Goal: Task Accomplishment & Management: Manage account settings

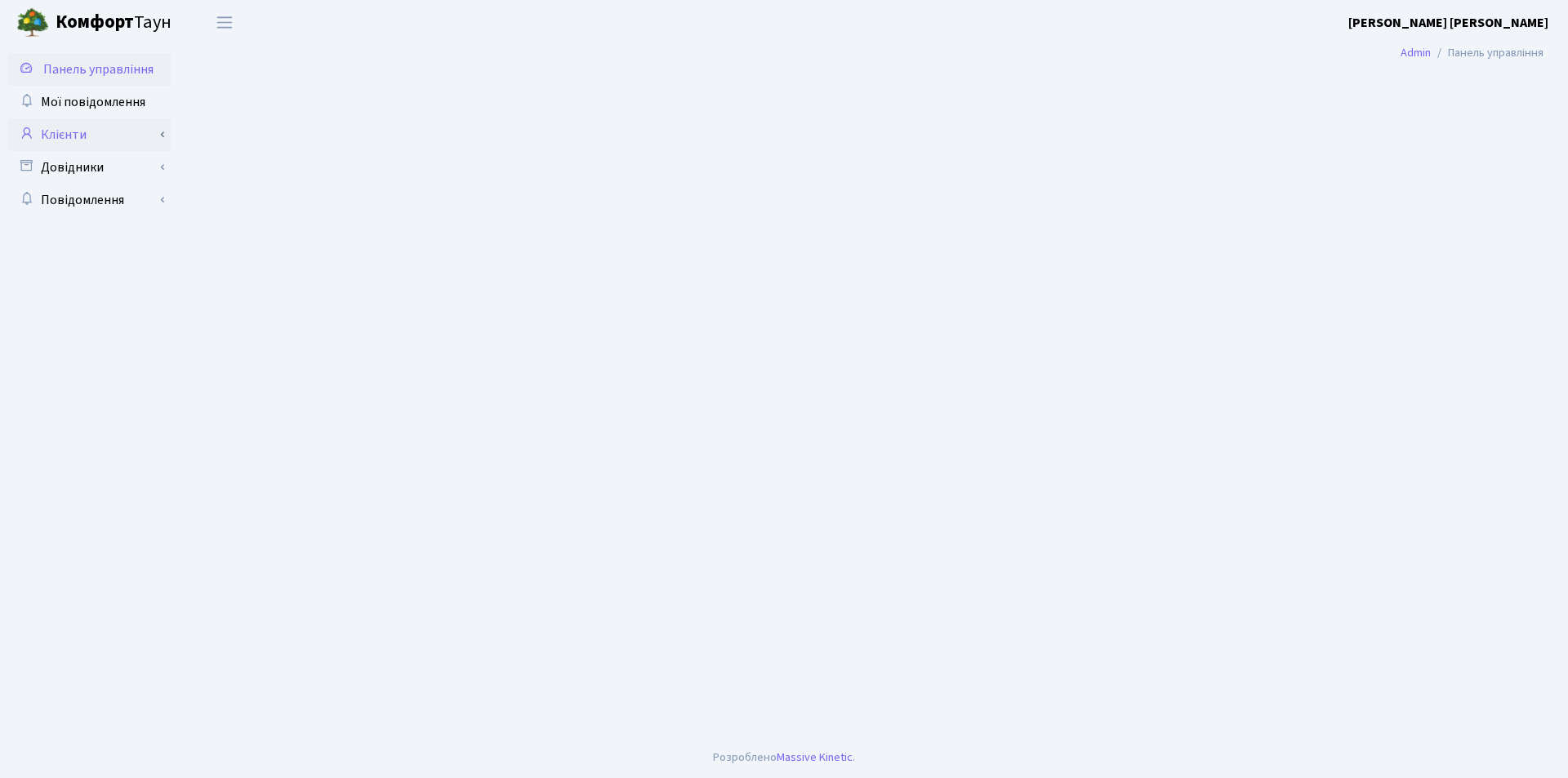
click at [30, 137] on icon at bounding box center [26, 133] width 16 height 16
click at [27, 139] on icon at bounding box center [26, 133] width 16 height 16
click at [74, 133] on link "Клієнти" at bounding box center [90, 135] width 164 height 33
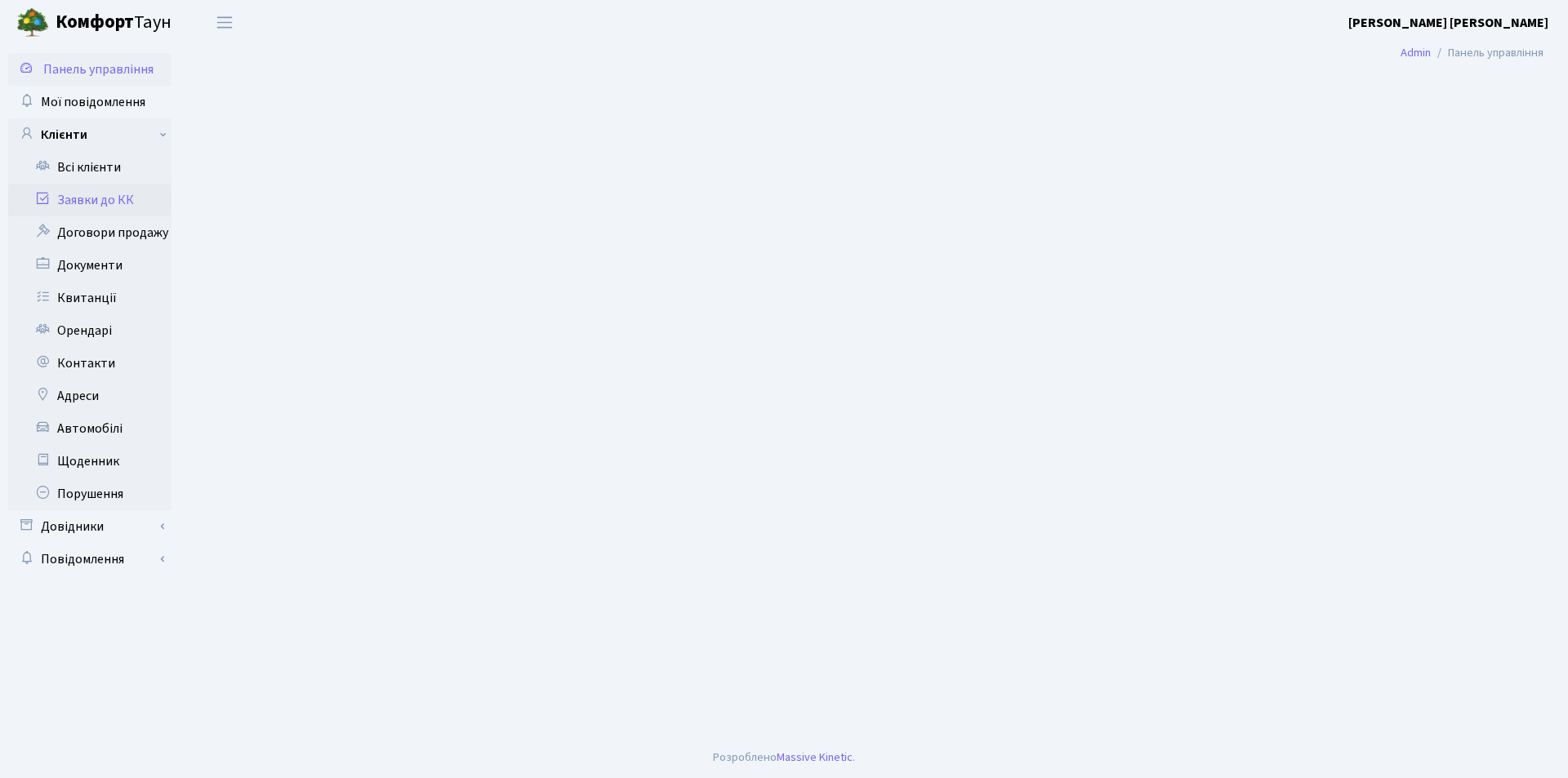
click at [43, 200] on icon at bounding box center [43, 198] width 16 height 16
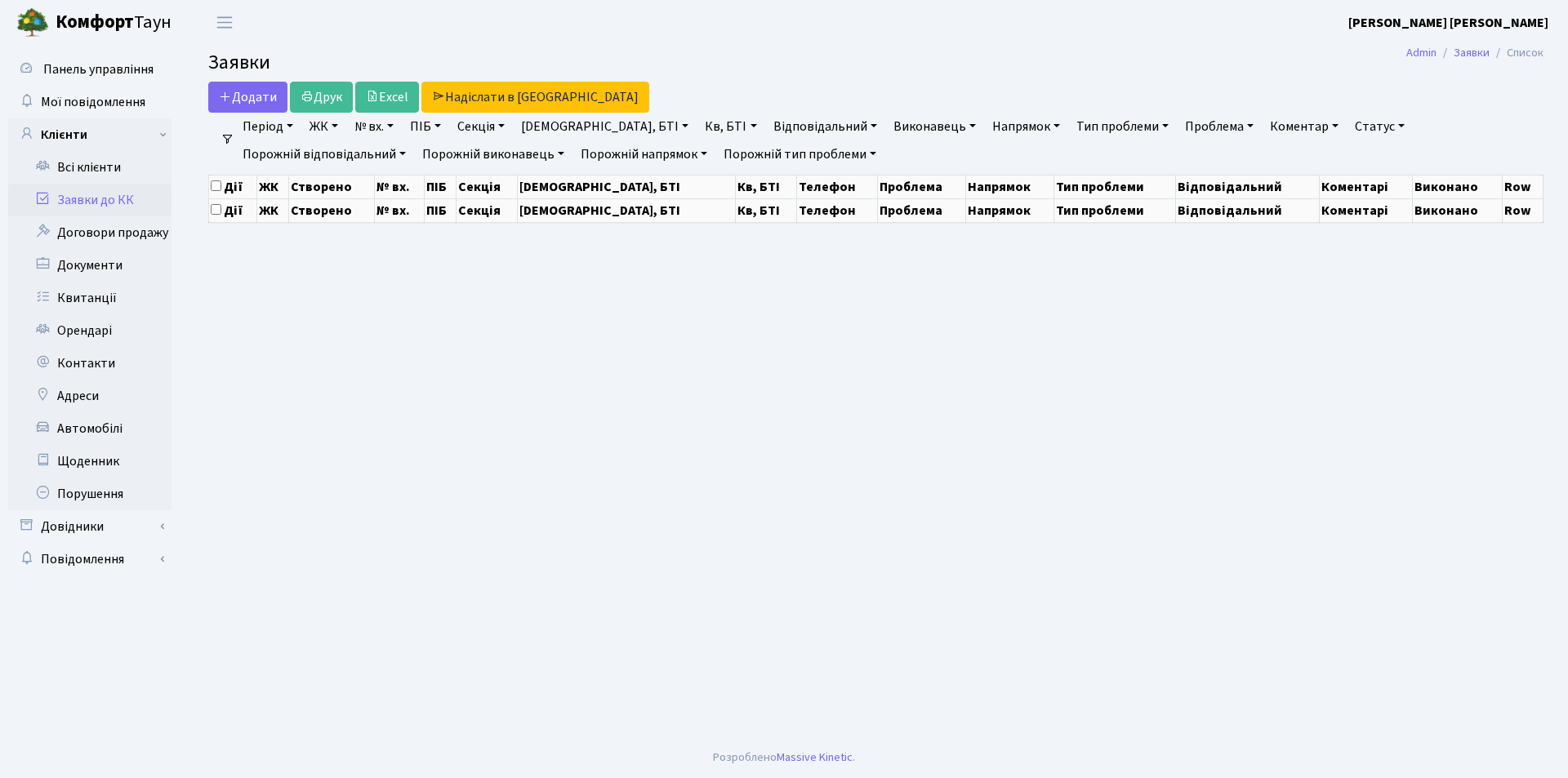
select select "25"
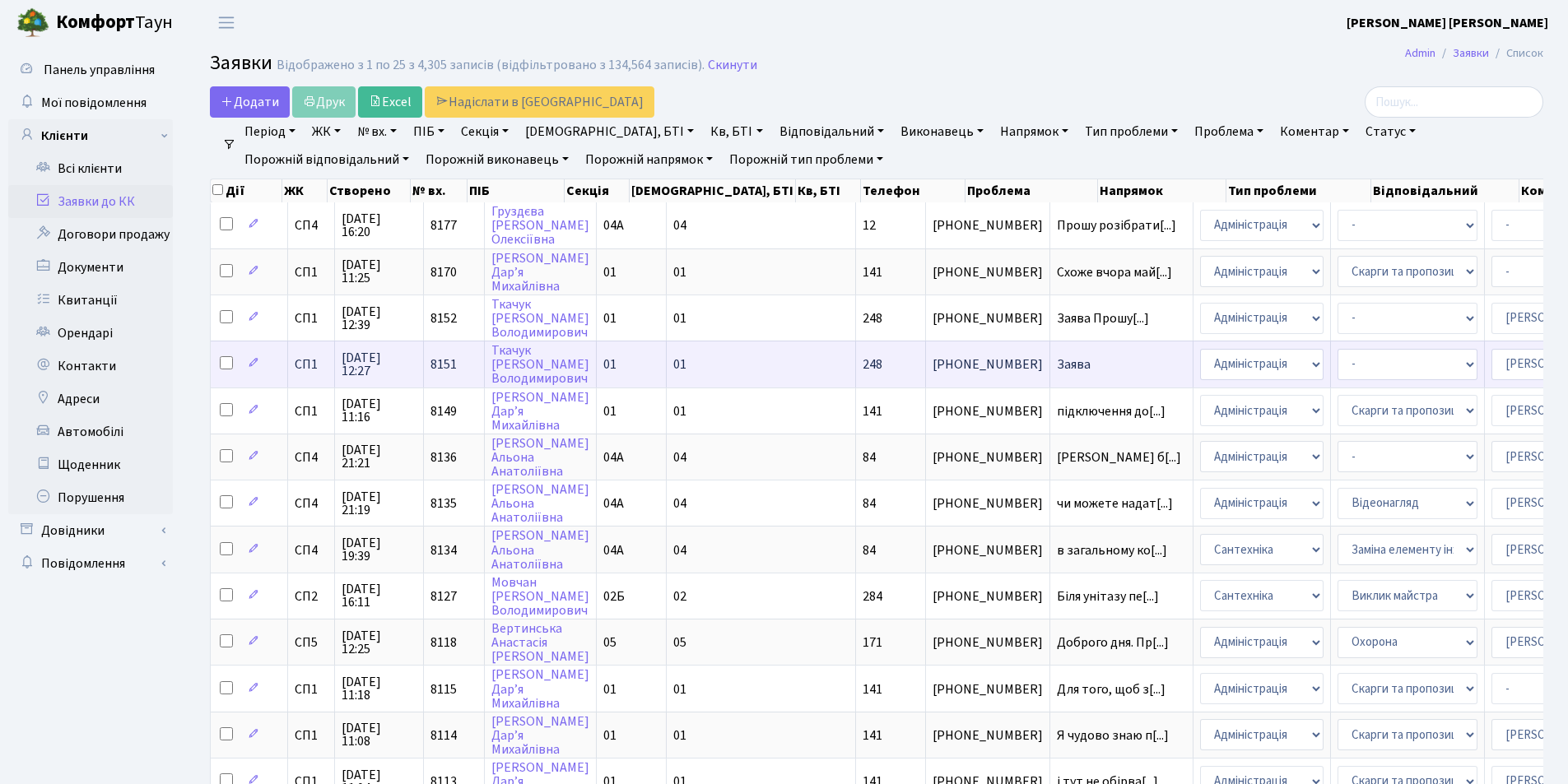
click at [1057, 364] on span "Заява" at bounding box center [1121, 364] width 129 height 13
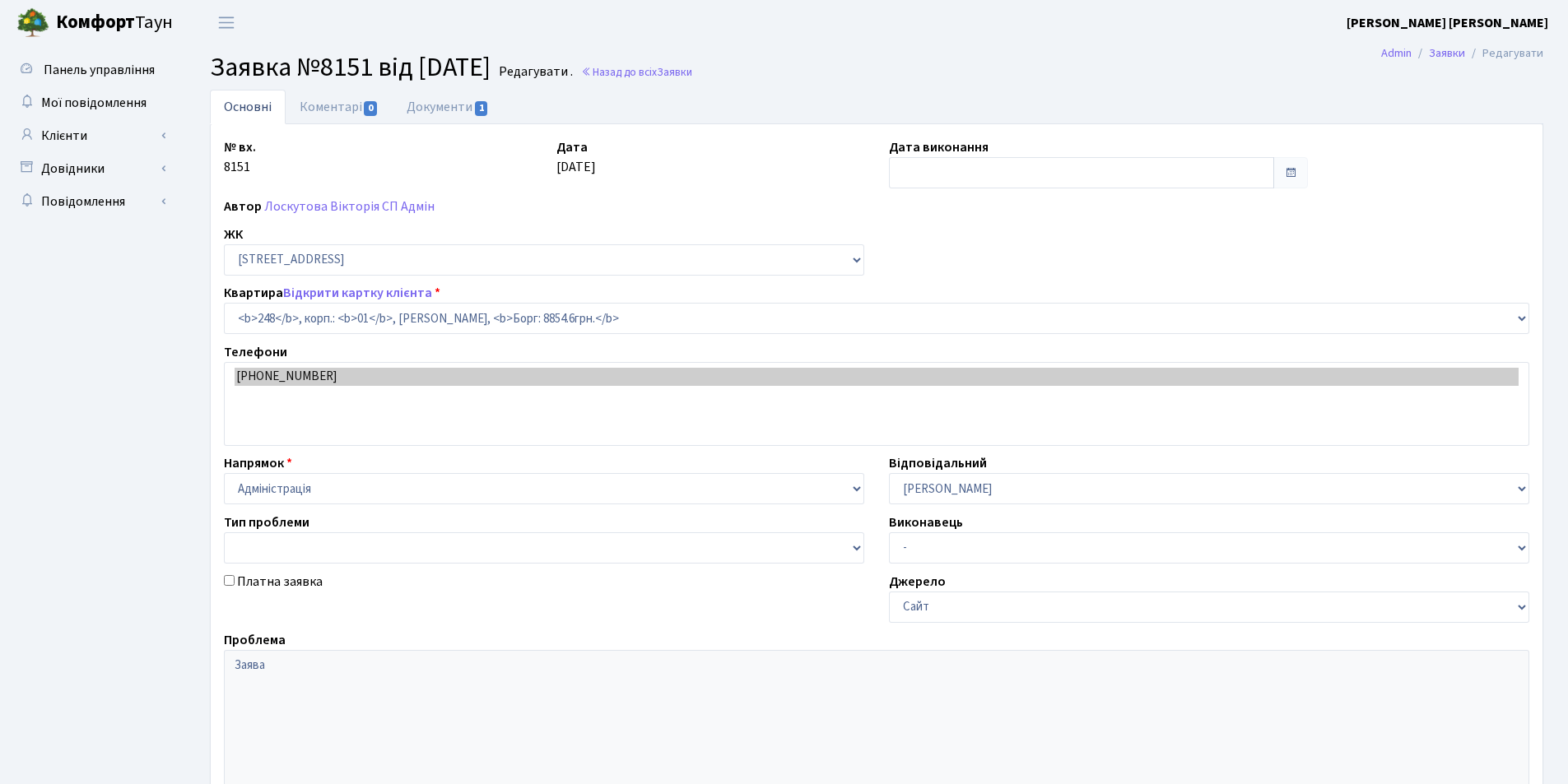
select select "20173"
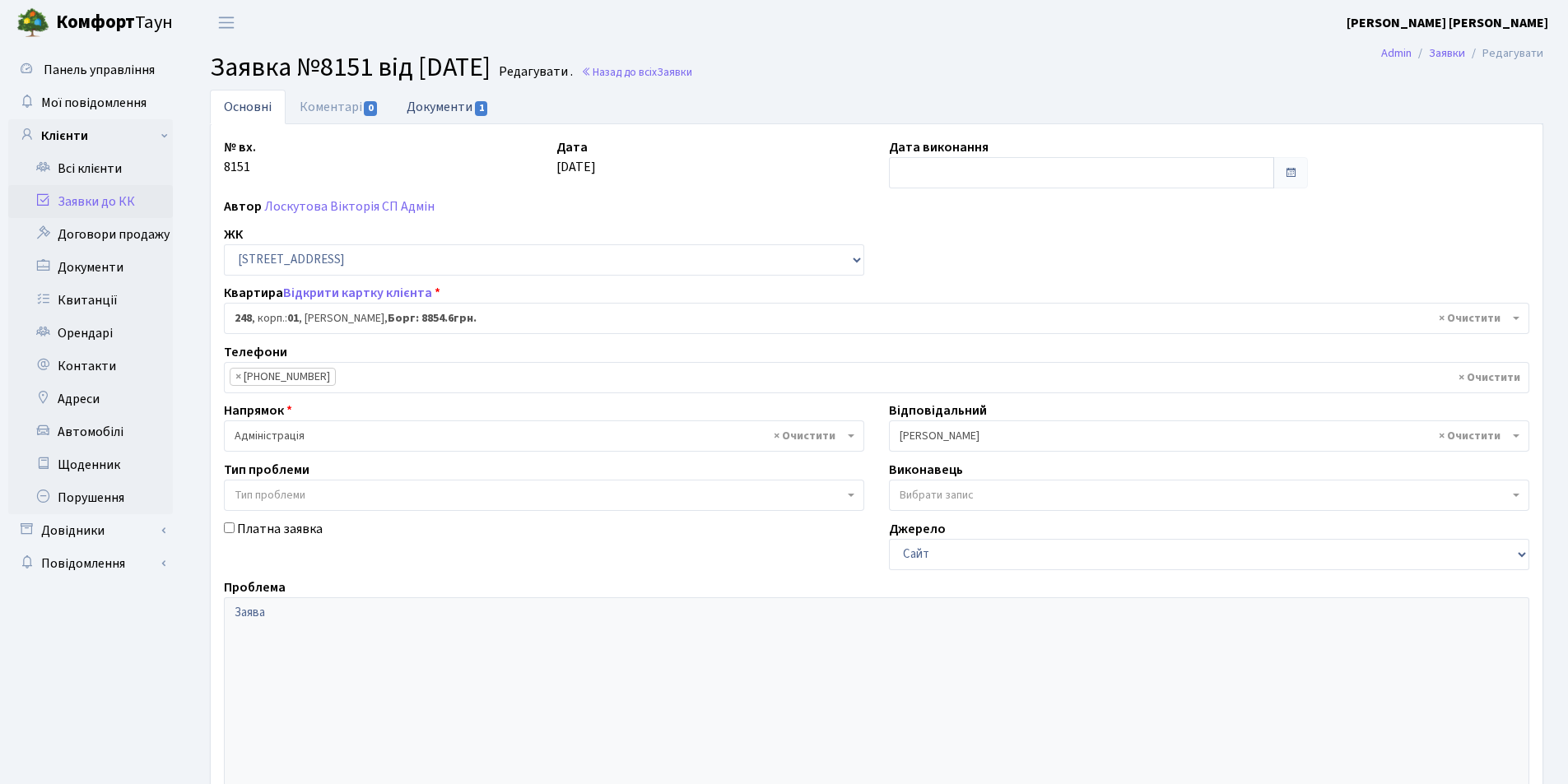
click at [453, 107] on link "Документи 1" at bounding box center [448, 106] width 111 height 34
select select "25"
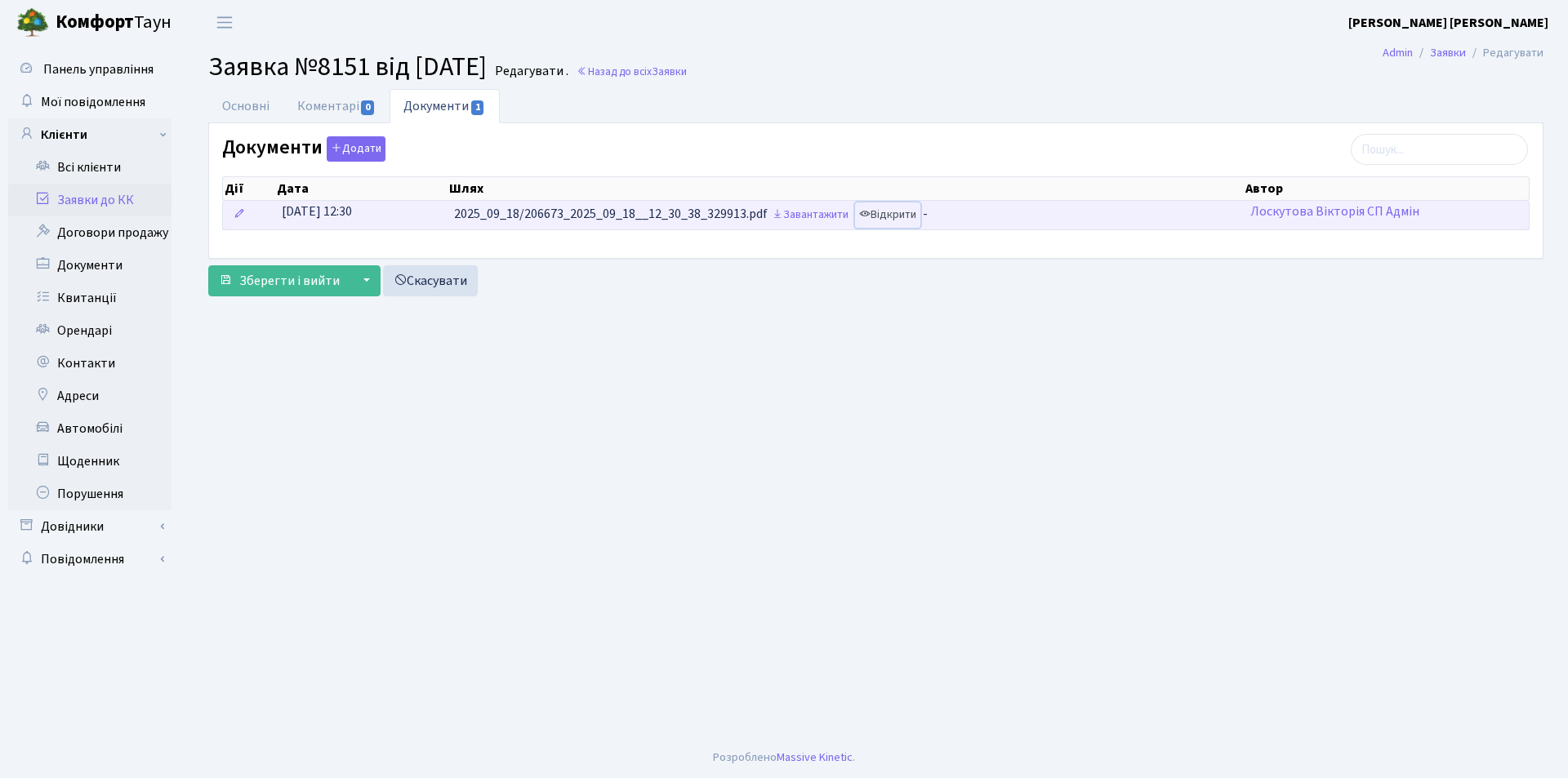
click at [900, 212] on link "Відкрити" at bounding box center [888, 215] width 65 height 25
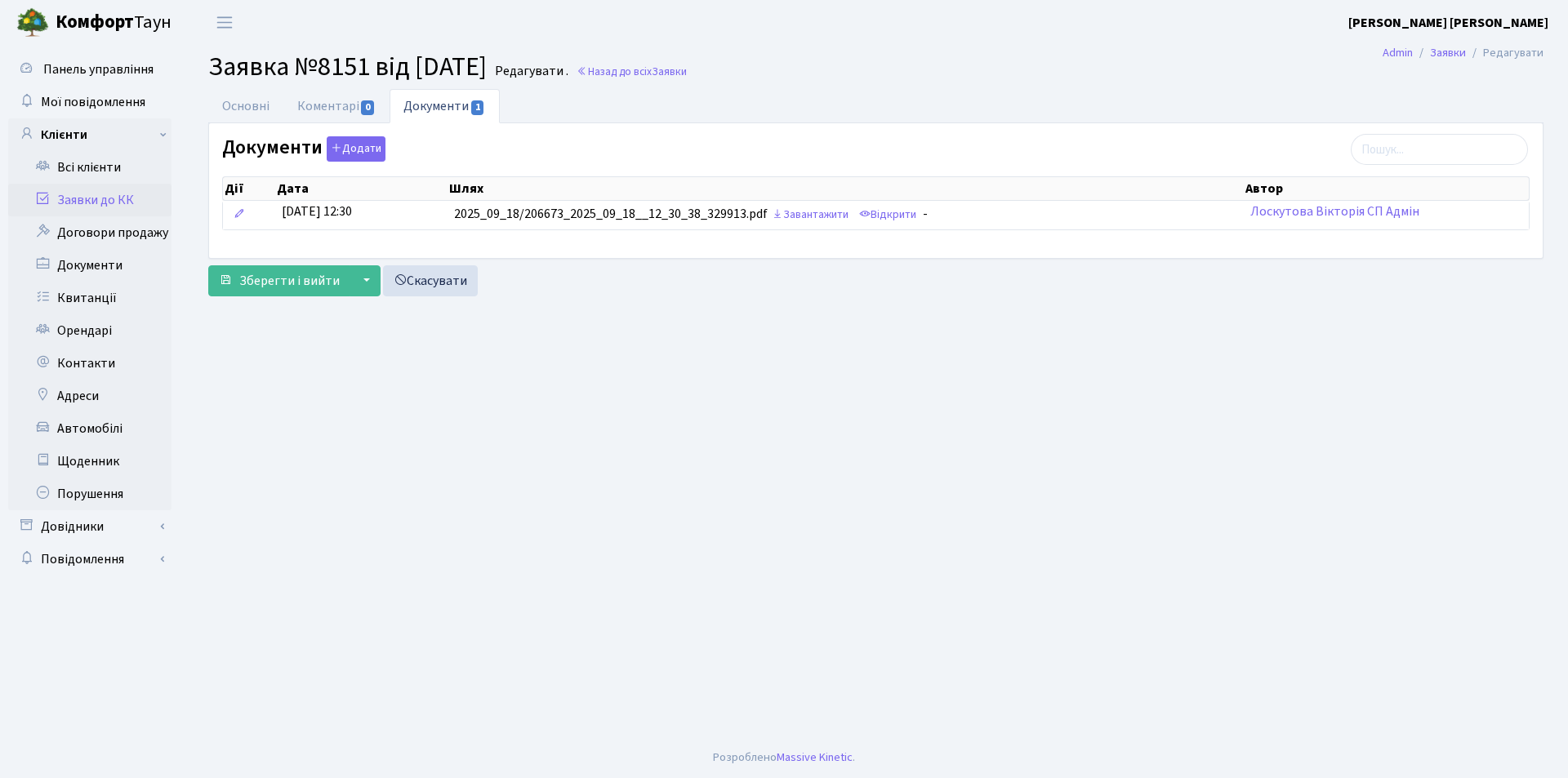
click at [67, 199] on link "Заявки до КК" at bounding box center [90, 200] width 164 height 33
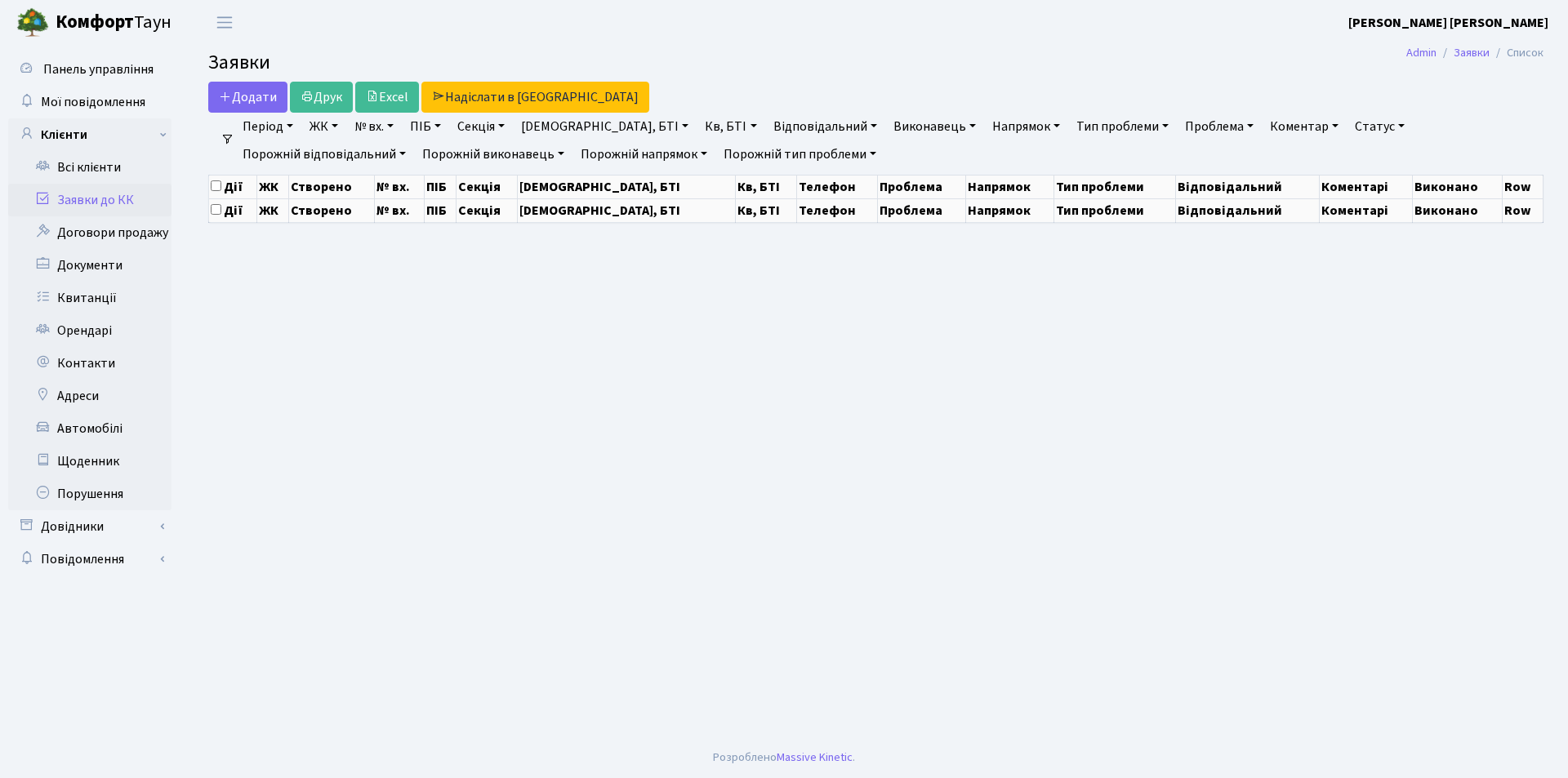
select select "25"
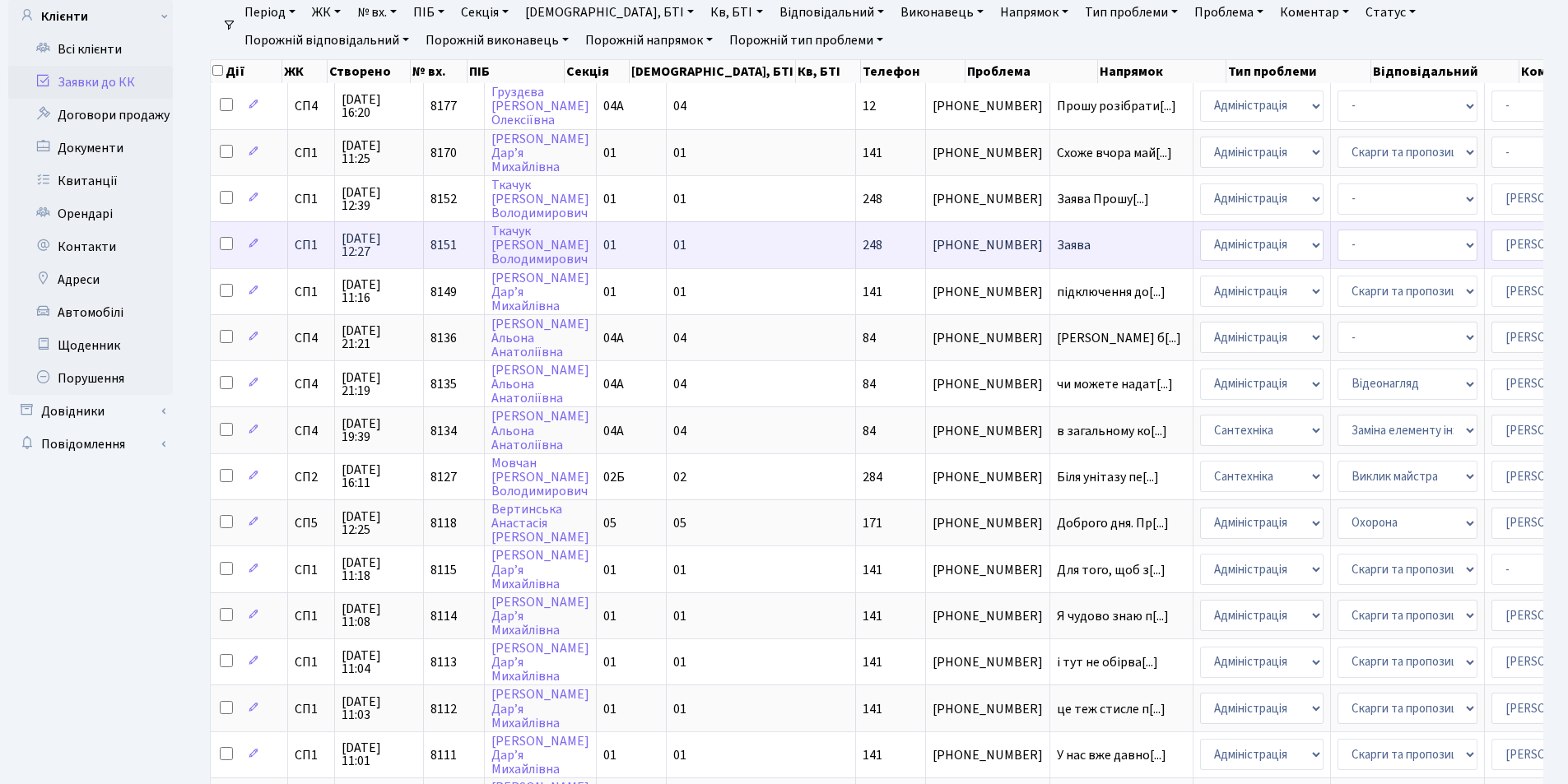
scroll to position [246, 0]
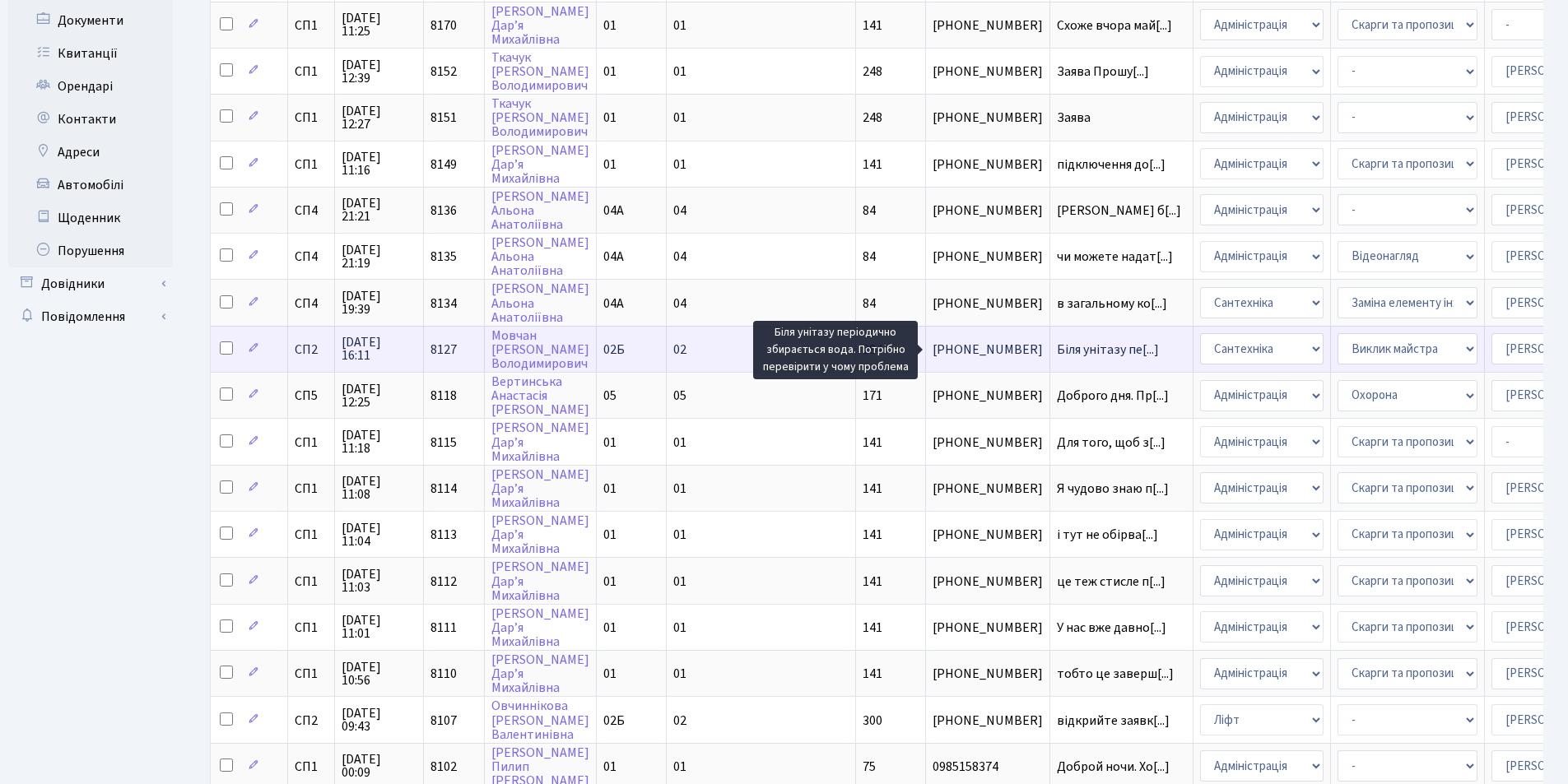
click at [1057, 352] on span "Біля унітазу пе[...]" at bounding box center [1108, 350] width 102 height 18
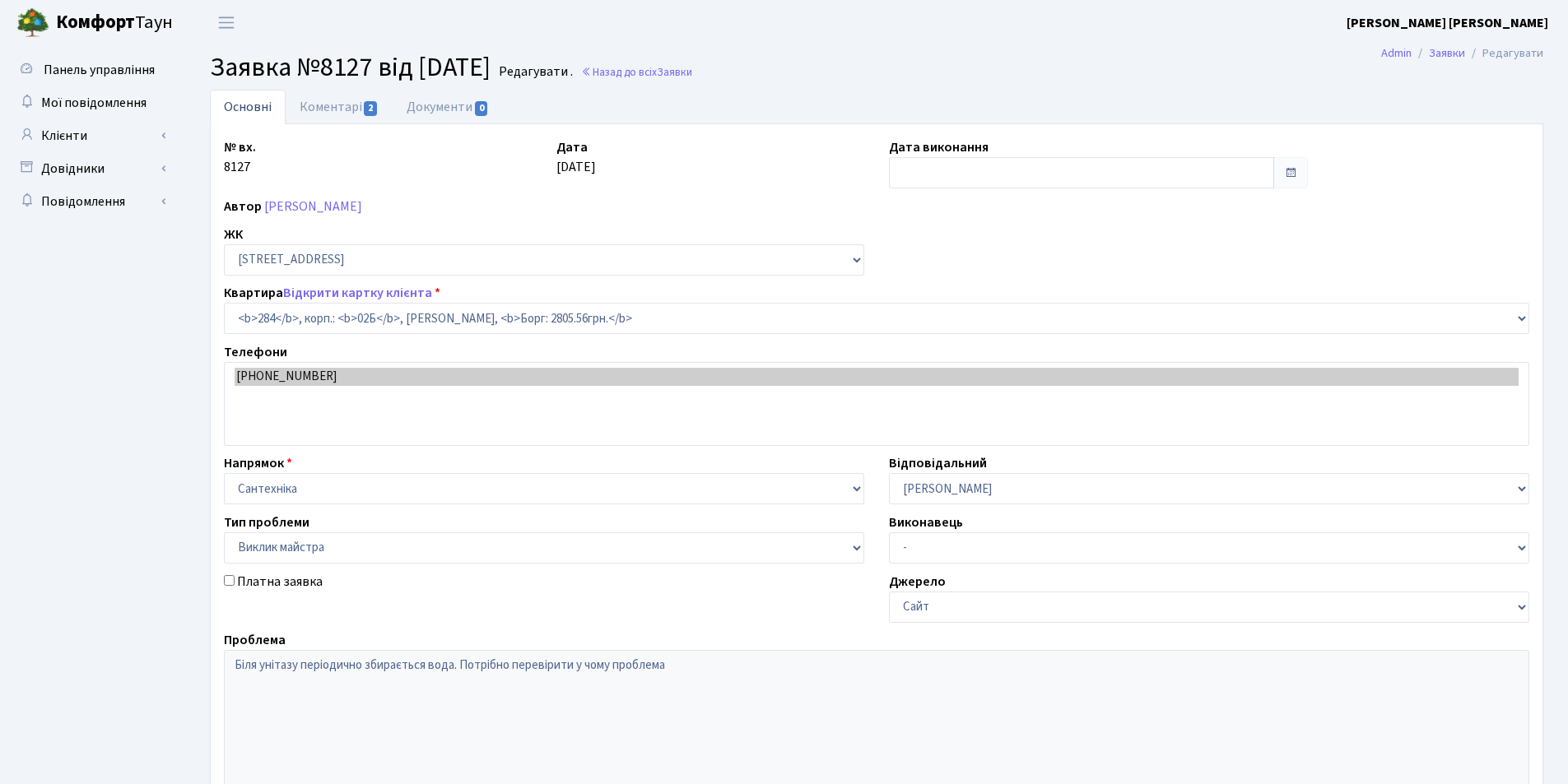
select select "20534"
select select "29"
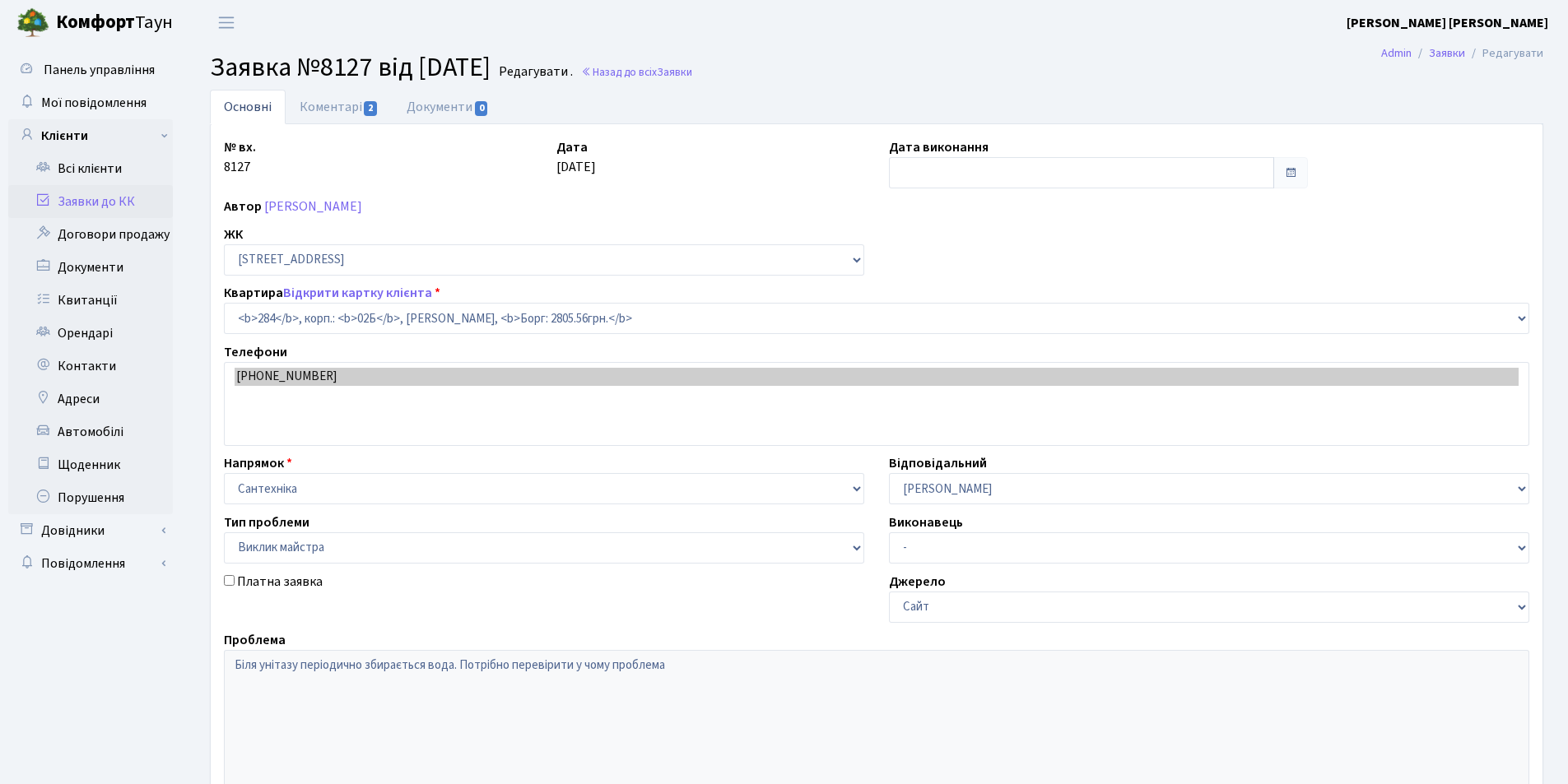
type input "[DATE]"
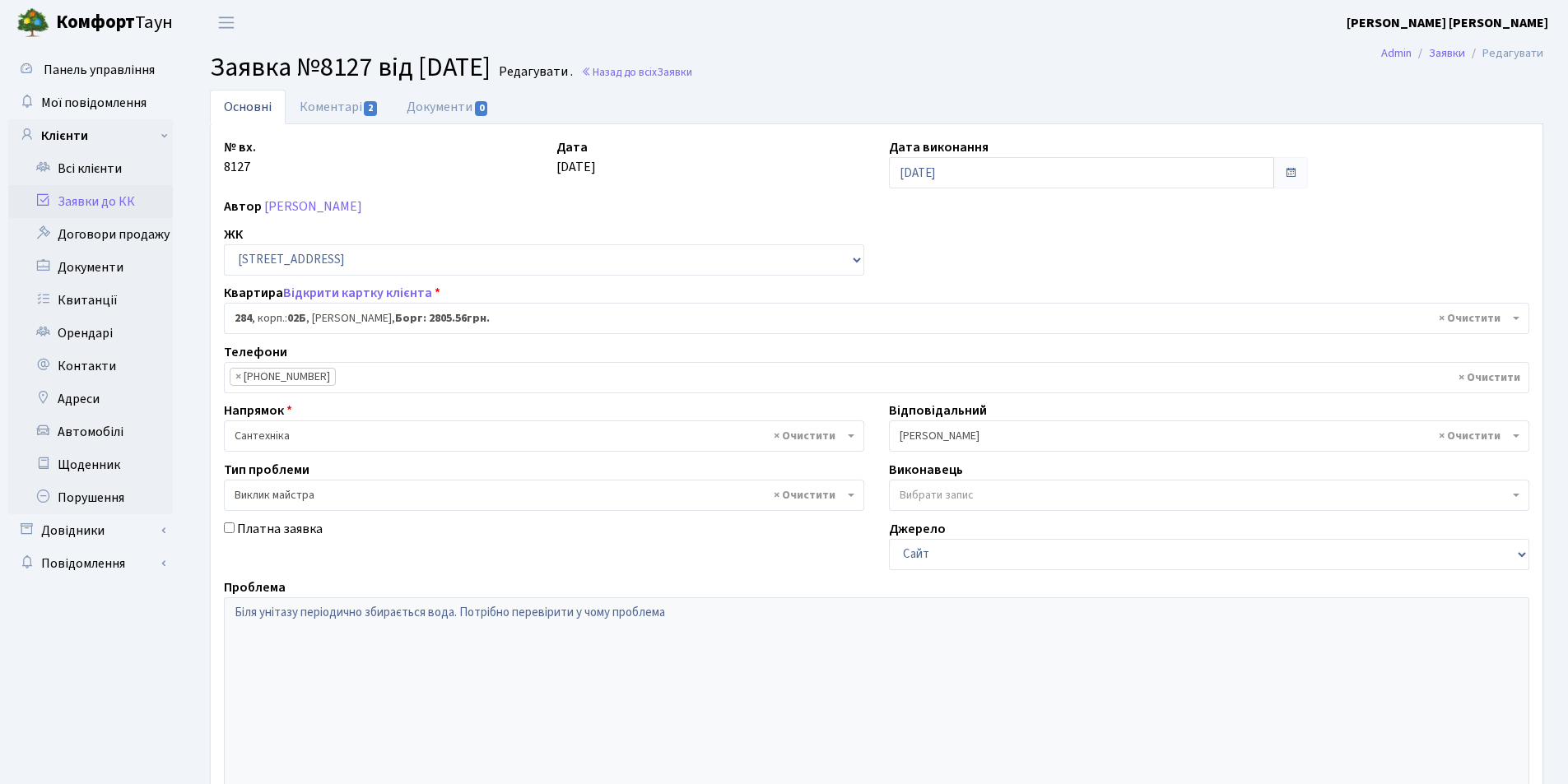
click at [88, 201] on link "Заявки до КК" at bounding box center [91, 202] width 165 height 33
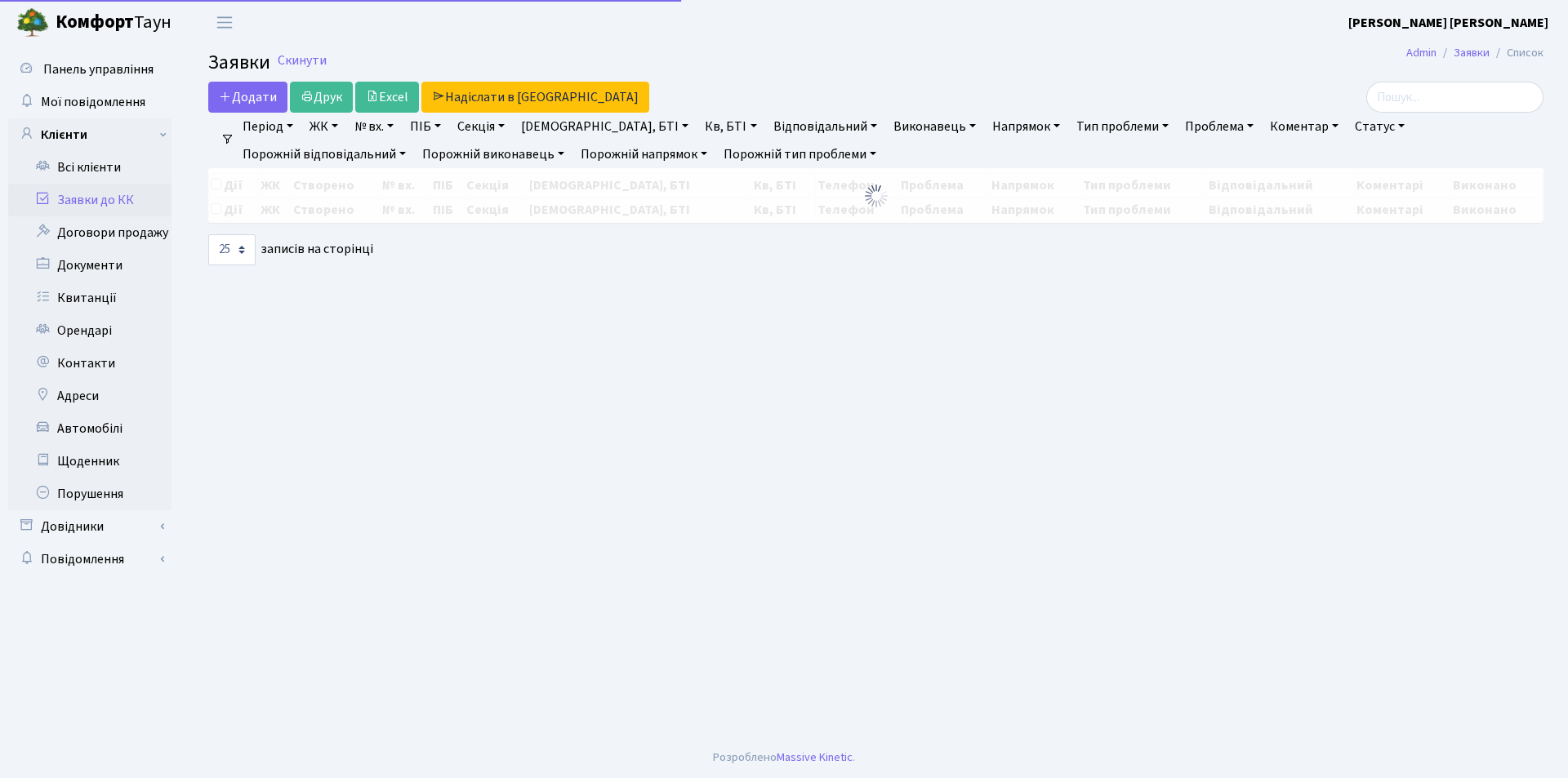
select select "25"
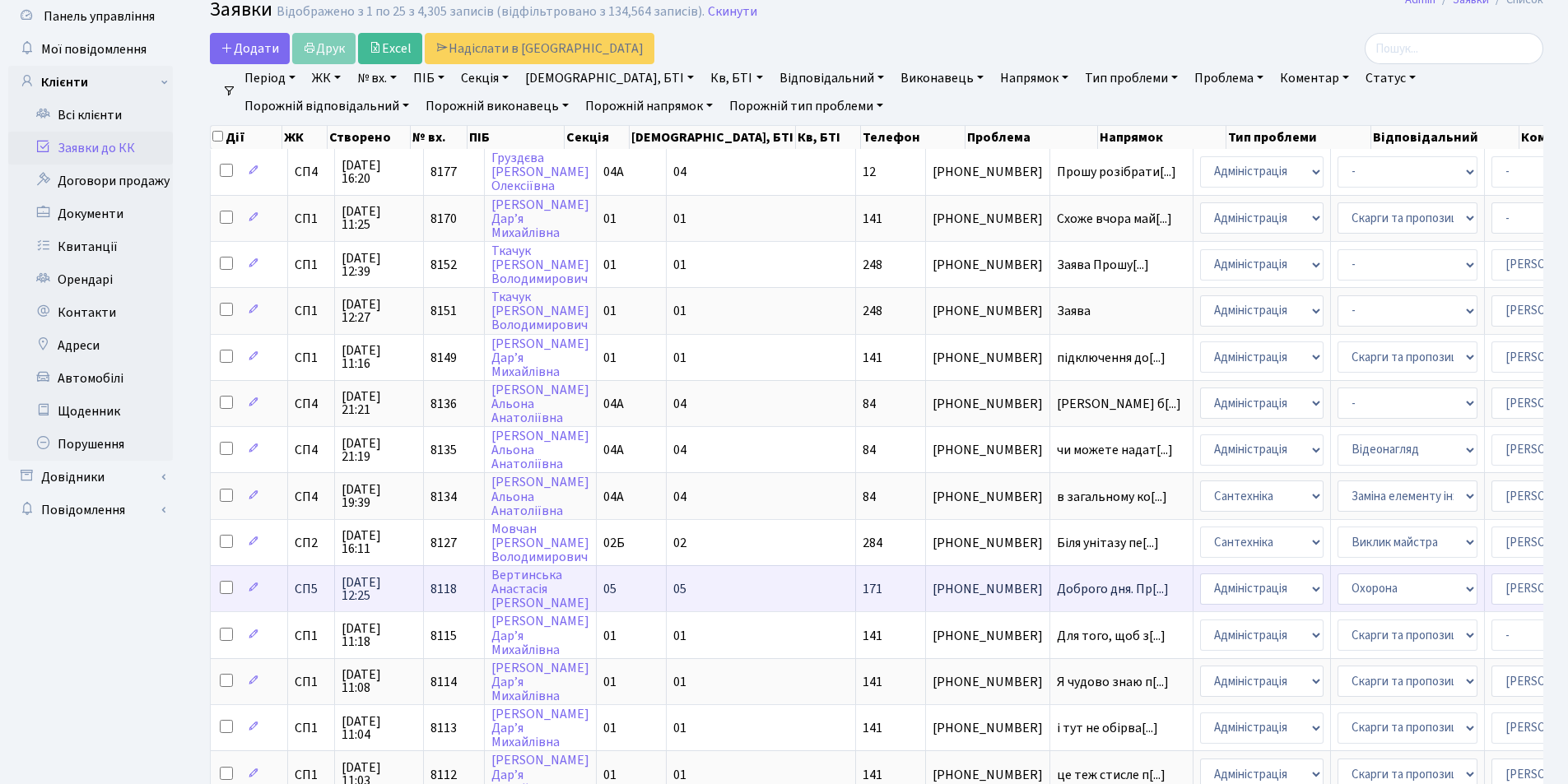
scroll to position [82, 0]
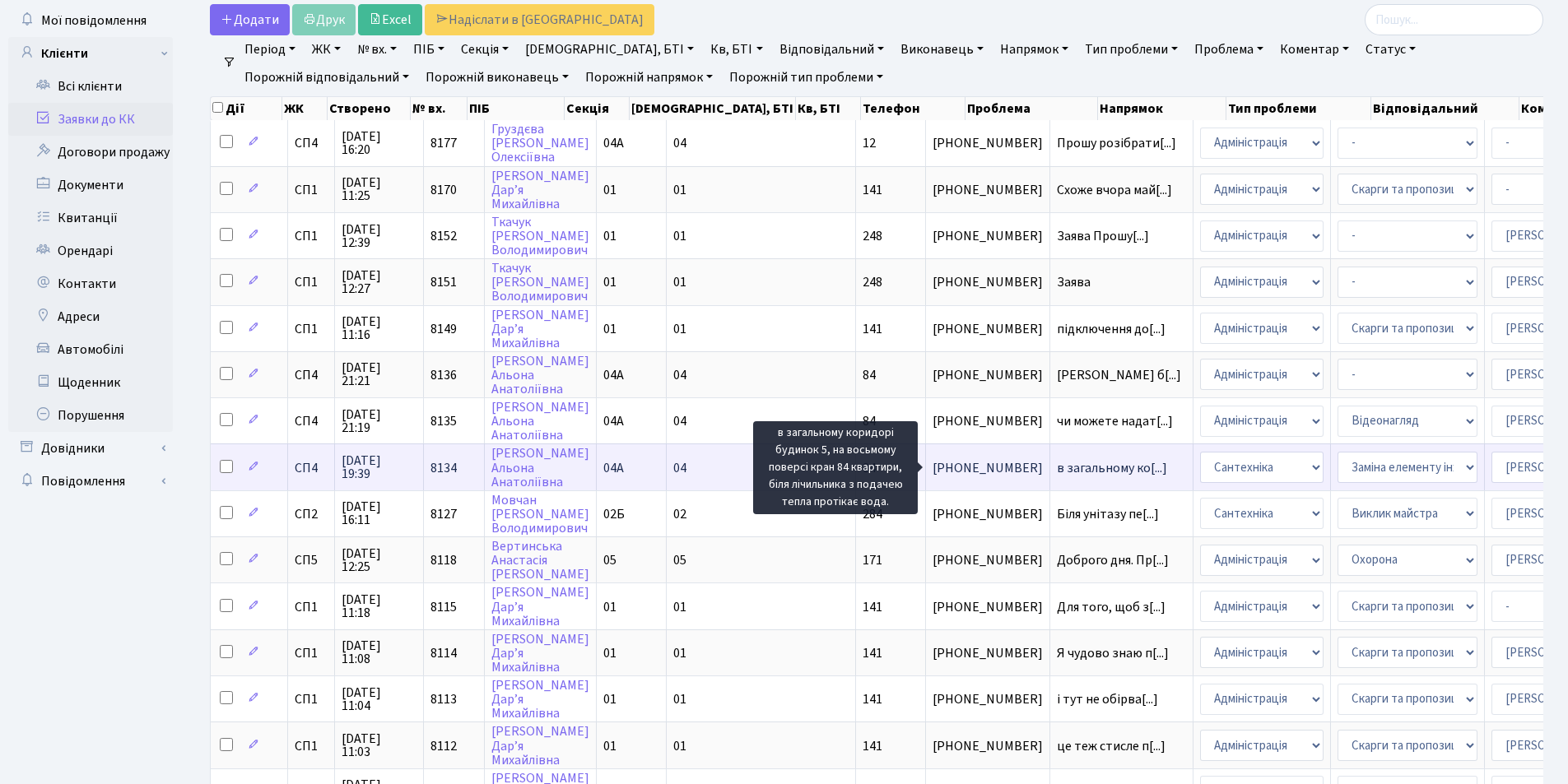
click at [1057, 470] on span "в загальному ко[...]" at bounding box center [1112, 468] width 111 height 18
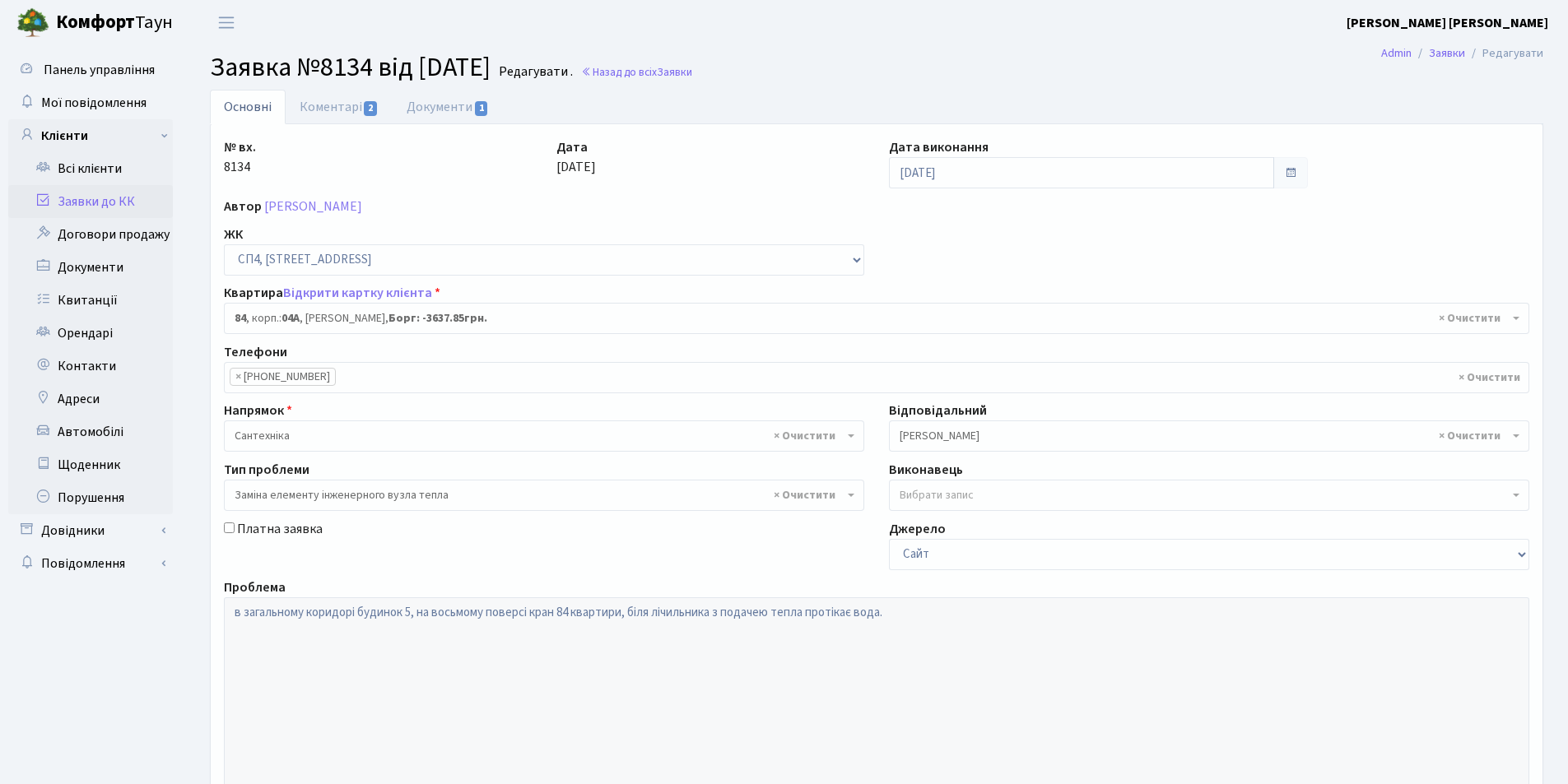
select select "21112"
select select "31"
click at [80, 205] on link "Заявки до КК" at bounding box center [91, 202] width 165 height 33
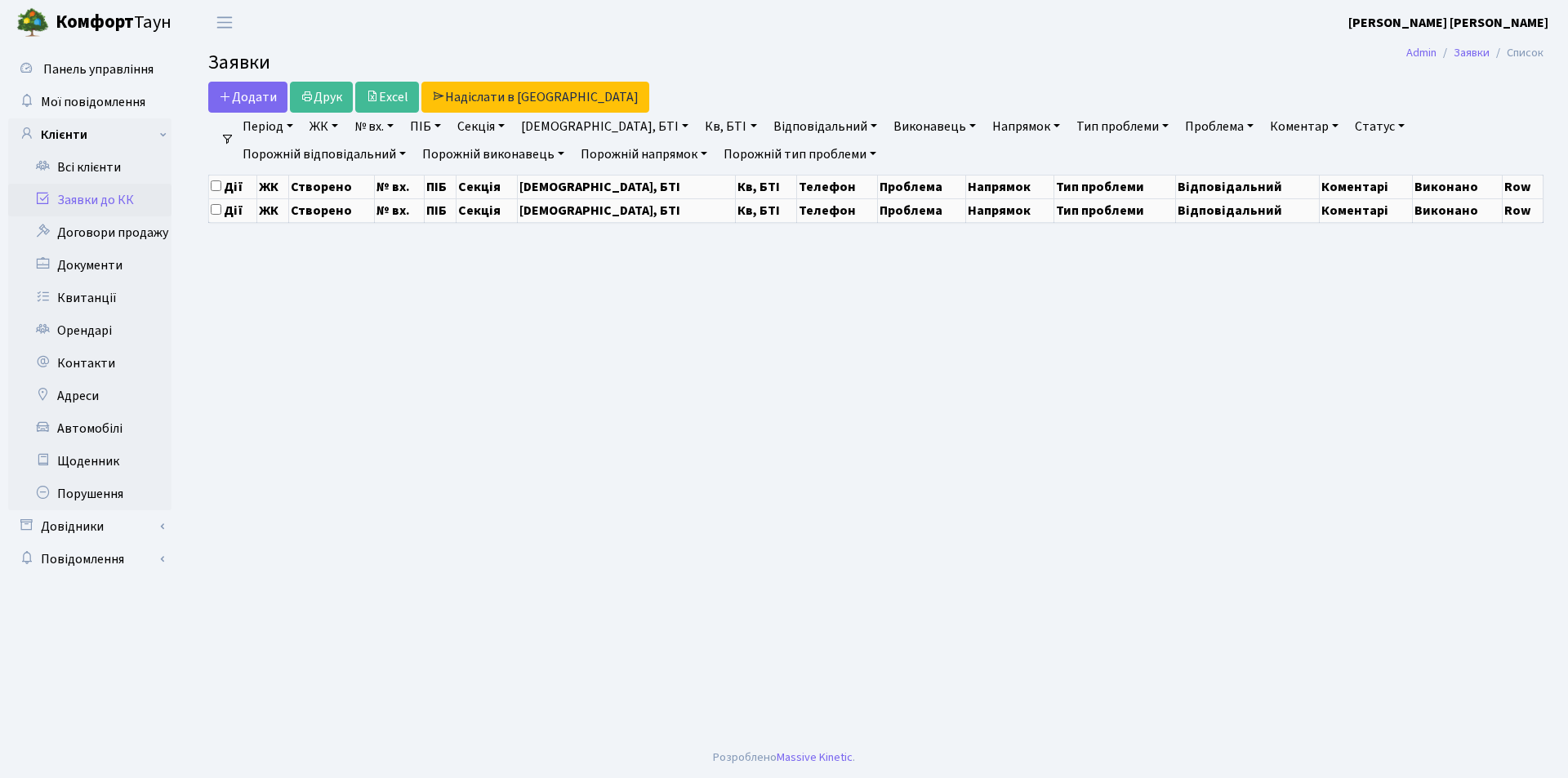
select select "25"
